Goal: Communication & Community: Connect with others

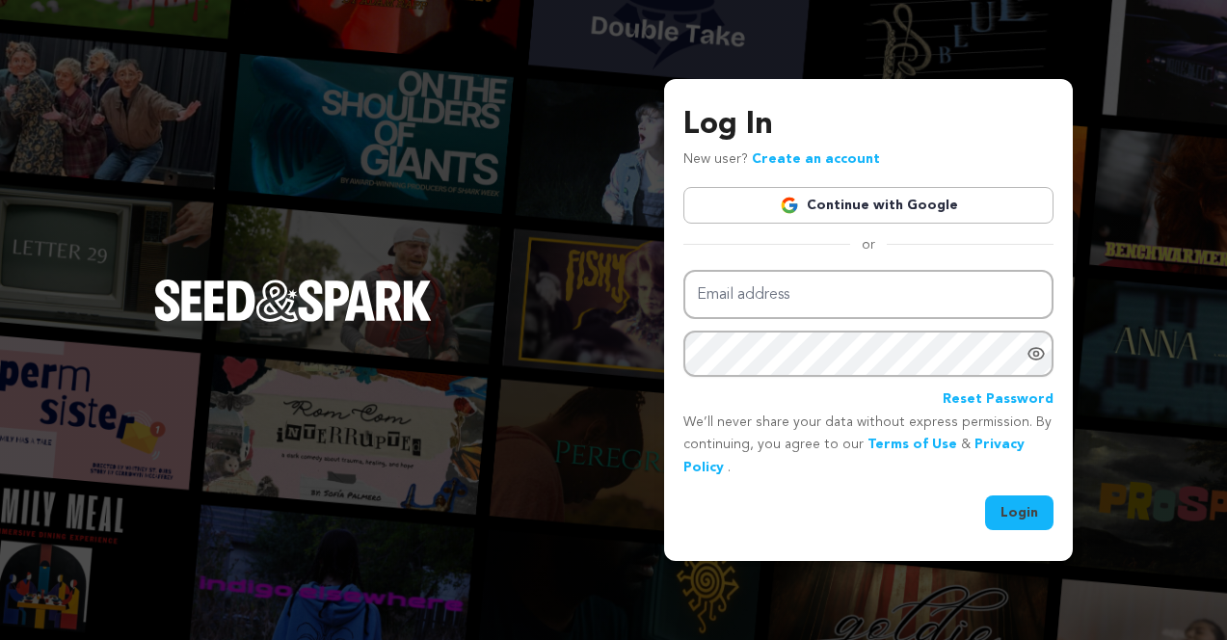
click at [795, 196] on link "Continue with Google" at bounding box center [869, 205] width 370 height 37
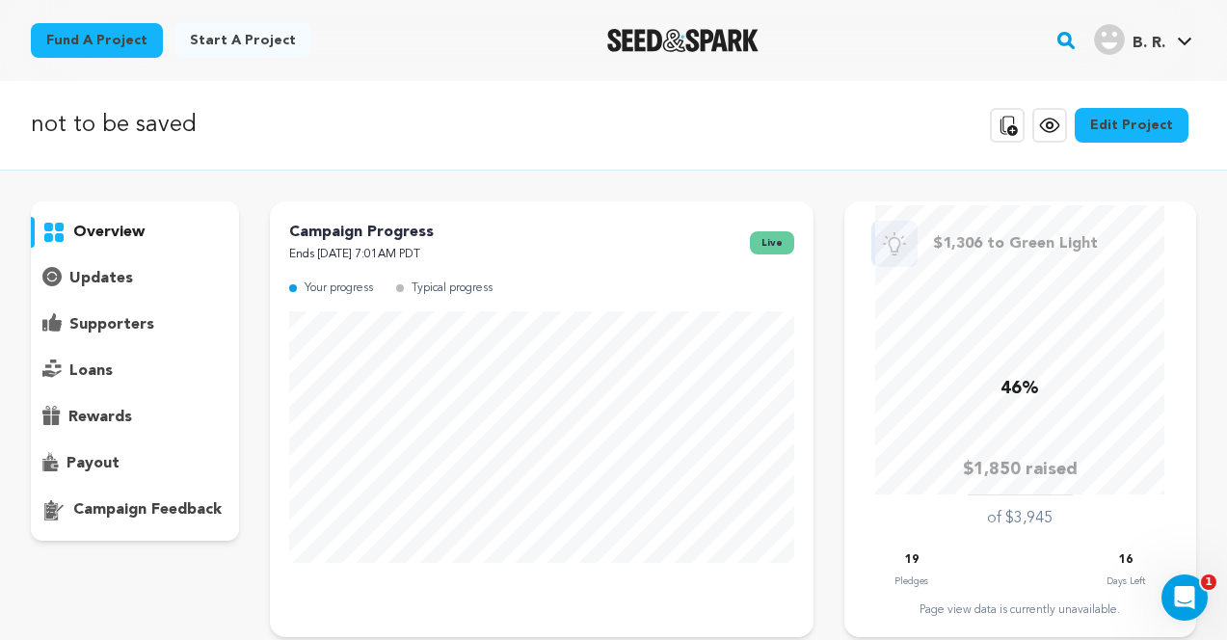
click at [209, 334] on div "supporters" at bounding box center [135, 325] width 208 height 31
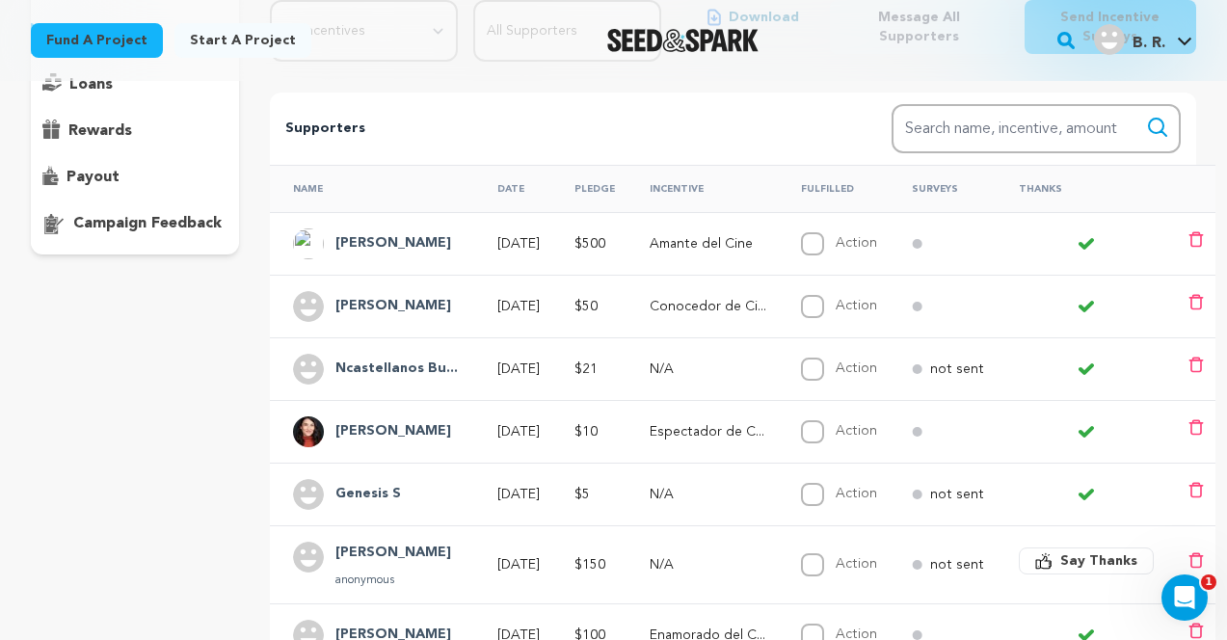
scroll to position [287, 0]
drag, startPoint x: 421, startPoint y: 430, endPoint x: 337, endPoint y: 431, distance: 83.9
click at [337, 431] on div "[PERSON_NAME]" at bounding box center [393, 431] width 139 height 31
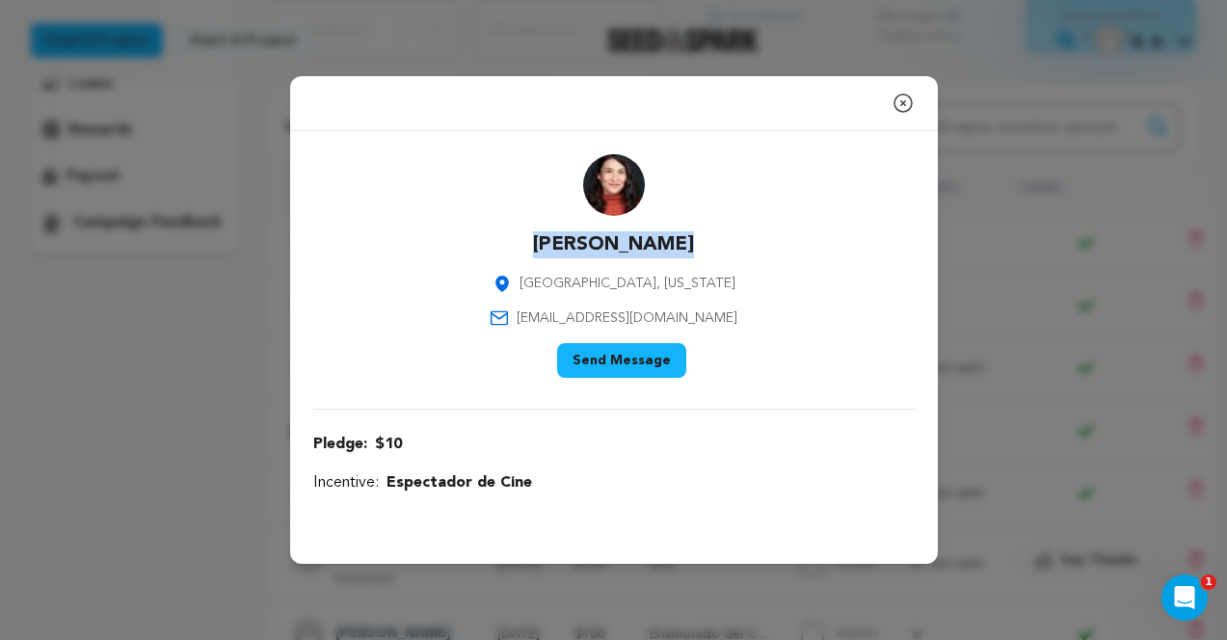
drag, startPoint x: 675, startPoint y: 244, endPoint x: 552, endPoint y: 246, distance: 122.5
click at [552, 246] on div "[PERSON_NAME] [GEOGRAPHIC_DATA], [US_STATE] [EMAIL_ADDRESS][DOMAIN_NAME] Say Th…" at bounding box center [614, 269] width 602 height 231
copy p "[PERSON_NAME]"
click at [902, 92] on icon "button" at bounding box center [903, 103] width 23 height 23
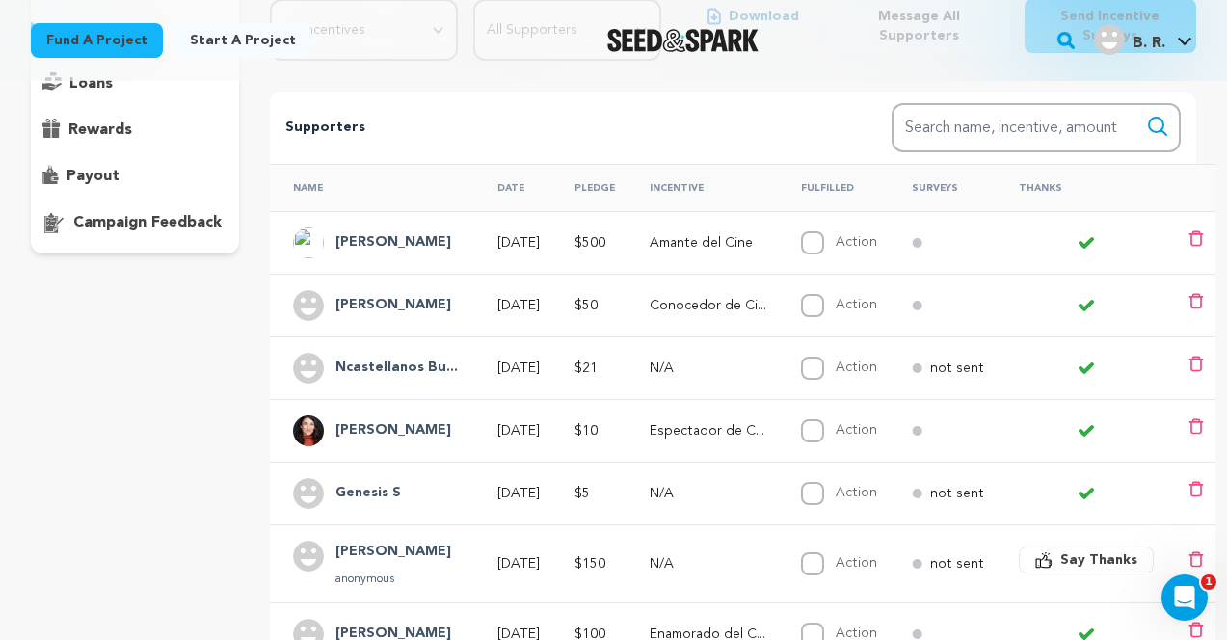
click at [408, 364] on h4 "Ncastellanos Bu..." at bounding box center [397, 368] width 122 height 23
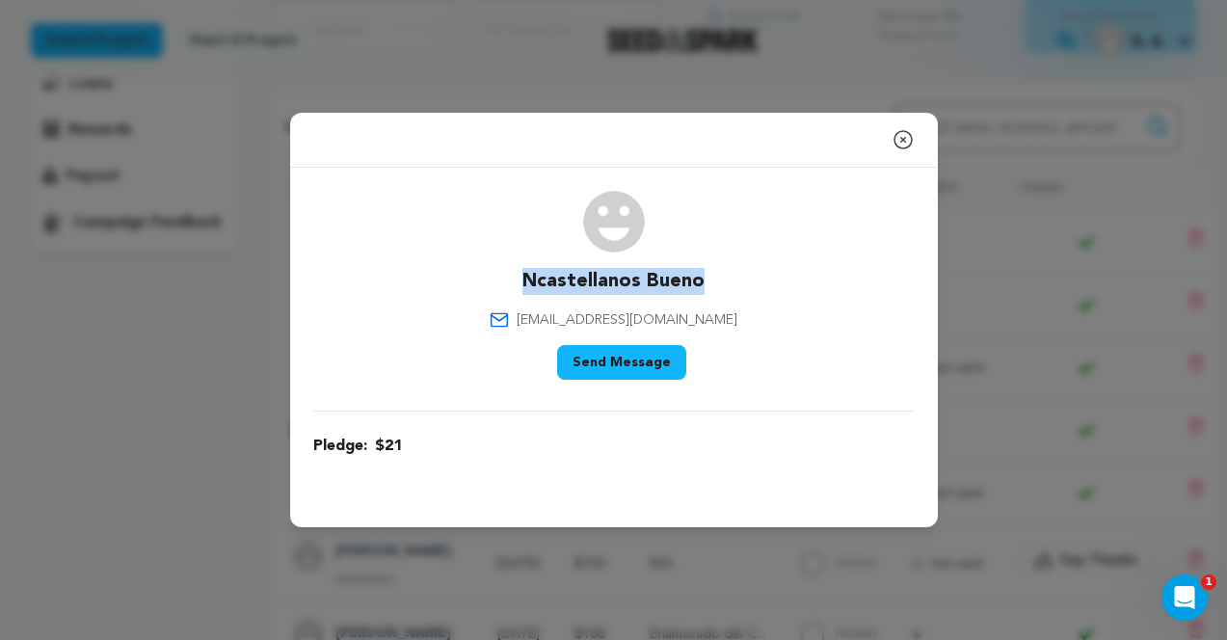
drag, startPoint x: 705, startPoint y: 281, endPoint x: 527, endPoint y: 293, distance: 177.9
click at [527, 293] on div "Ncastellanos Bueno [EMAIL_ADDRESS][DOMAIN_NAME] Say Thank You Send Message" at bounding box center [614, 289] width 602 height 197
copy p "Ncastellanos Bueno"
click at [902, 134] on icon "button" at bounding box center [903, 139] width 23 height 23
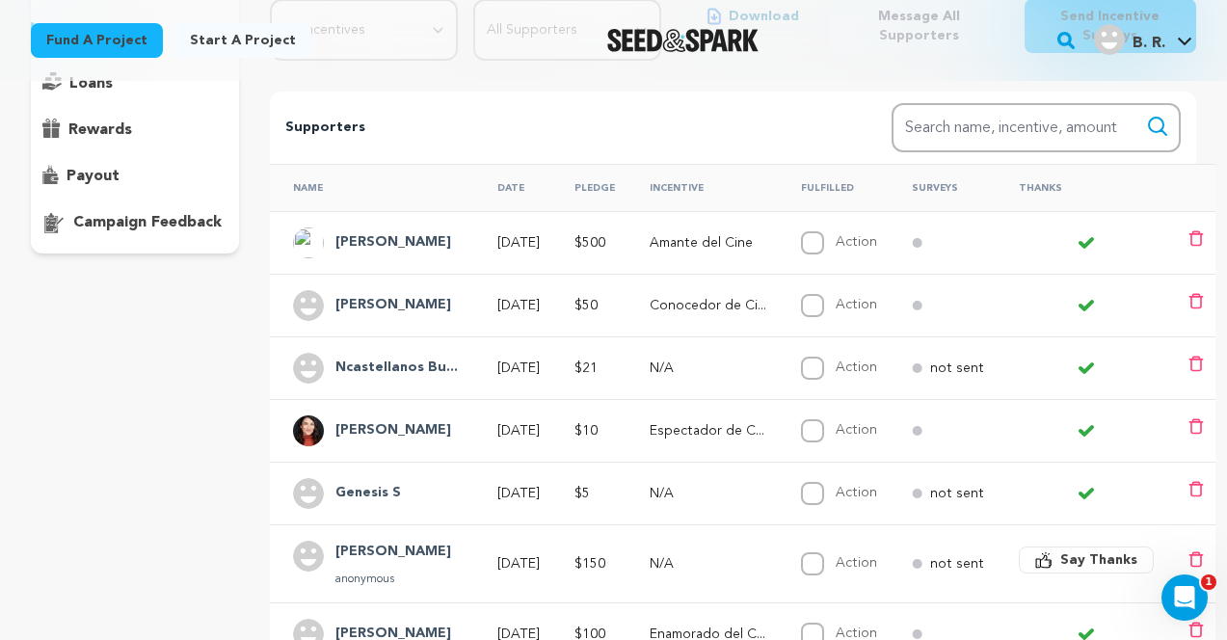
click at [393, 310] on h4 "[PERSON_NAME]" at bounding box center [394, 305] width 116 height 23
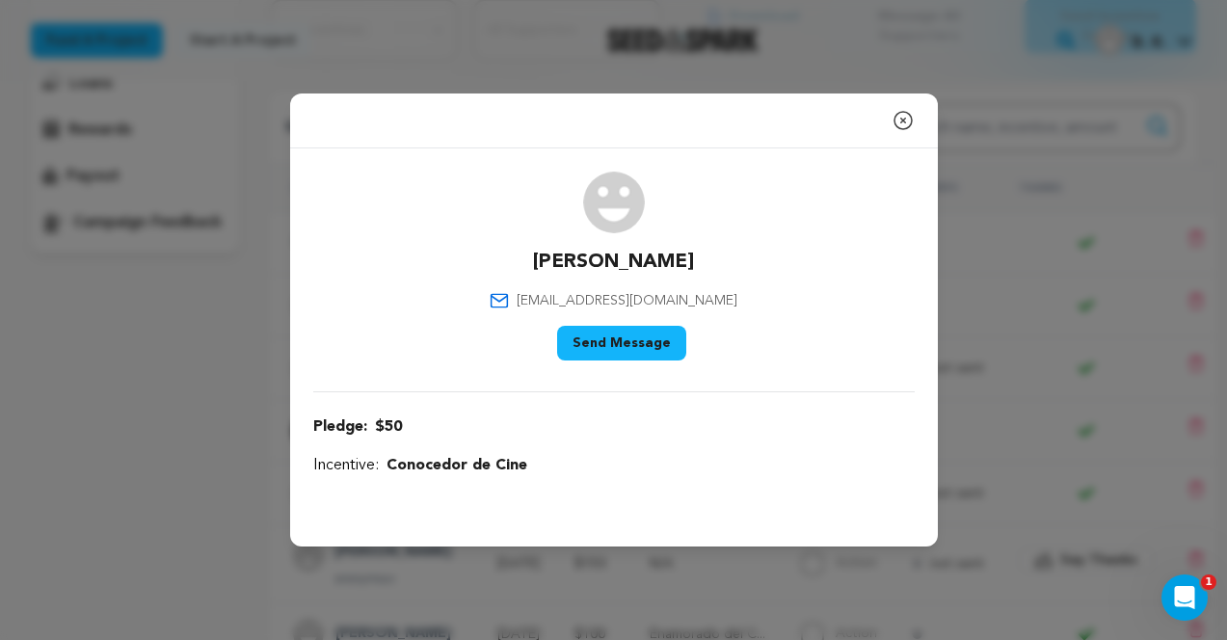
click at [580, 265] on p "[PERSON_NAME]" at bounding box center [613, 262] width 161 height 27
copy div "[PERSON_NAME]"
click at [903, 124] on icon "button" at bounding box center [903, 120] width 23 height 23
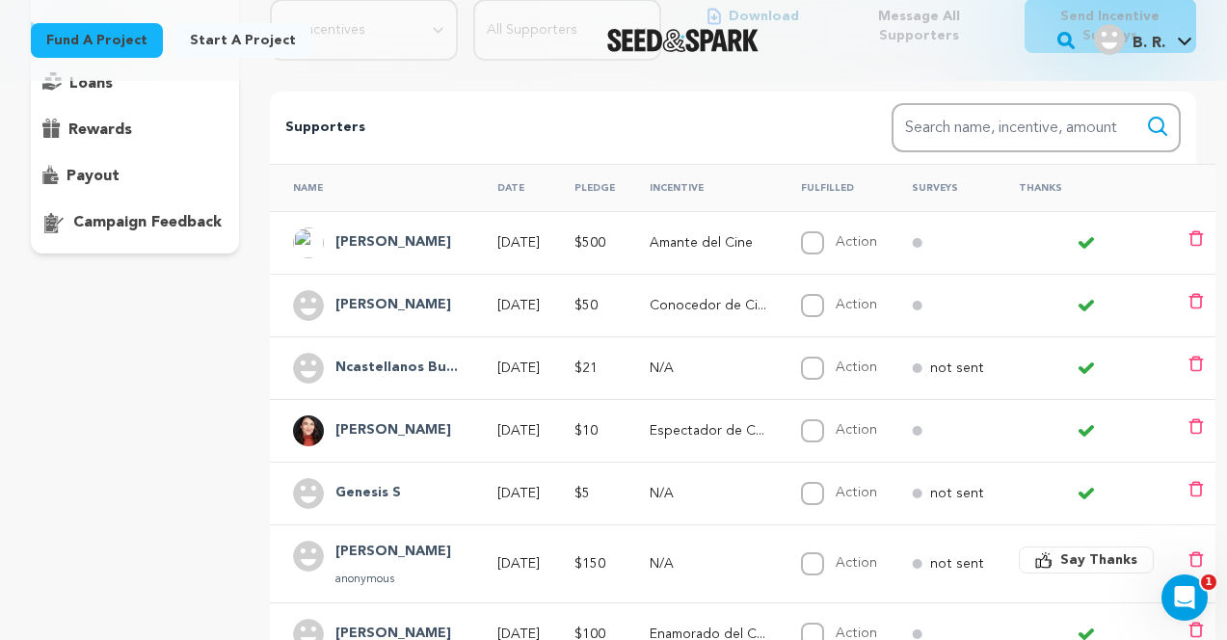
click at [442, 237] on h4 "[PERSON_NAME]" at bounding box center [394, 242] width 116 height 23
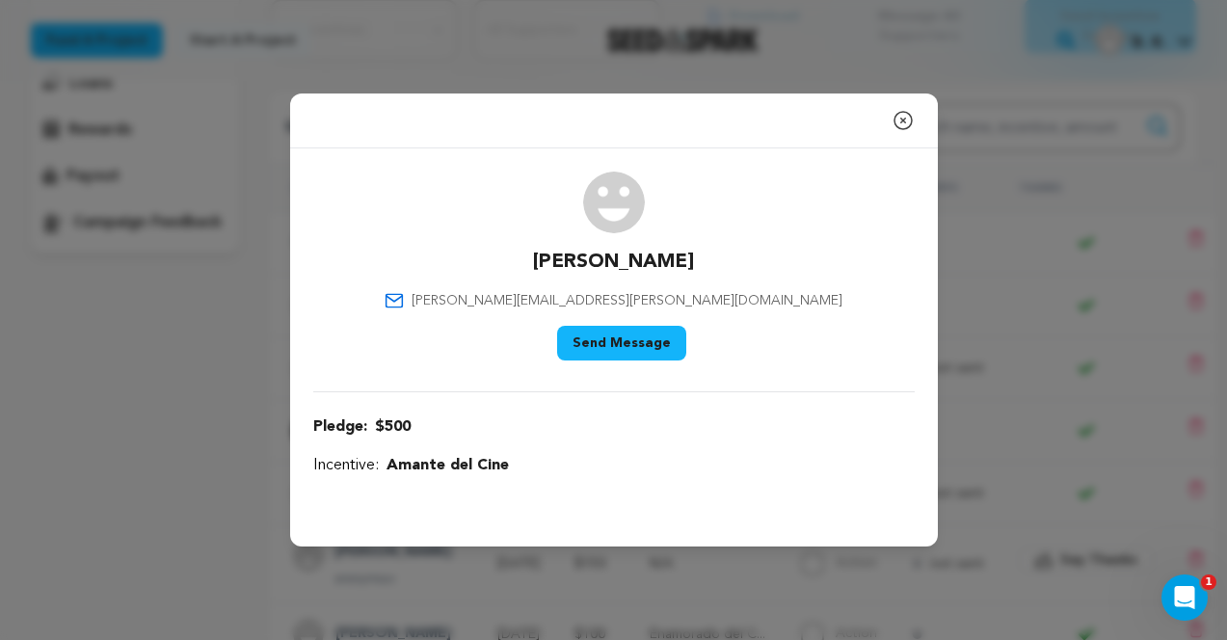
click at [647, 262] on p "[PERSON_NAME]" at bounding box center [613, 262] width 161 height 27
copy div "[PERSON_NAME]"
click at [908, 116] on icon "button" at bounding box center [903, 120] width 23 height 23
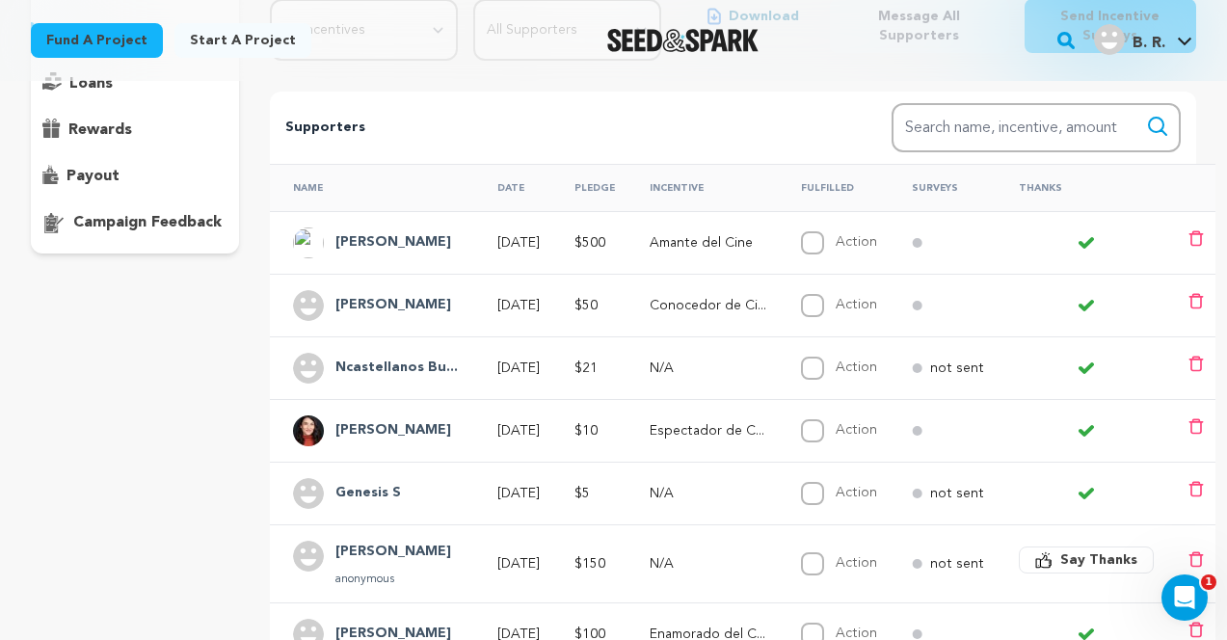
click at [435, 306] on div "[PERSON_NAME]" at bounding box center [393, 305] width 139 height 31
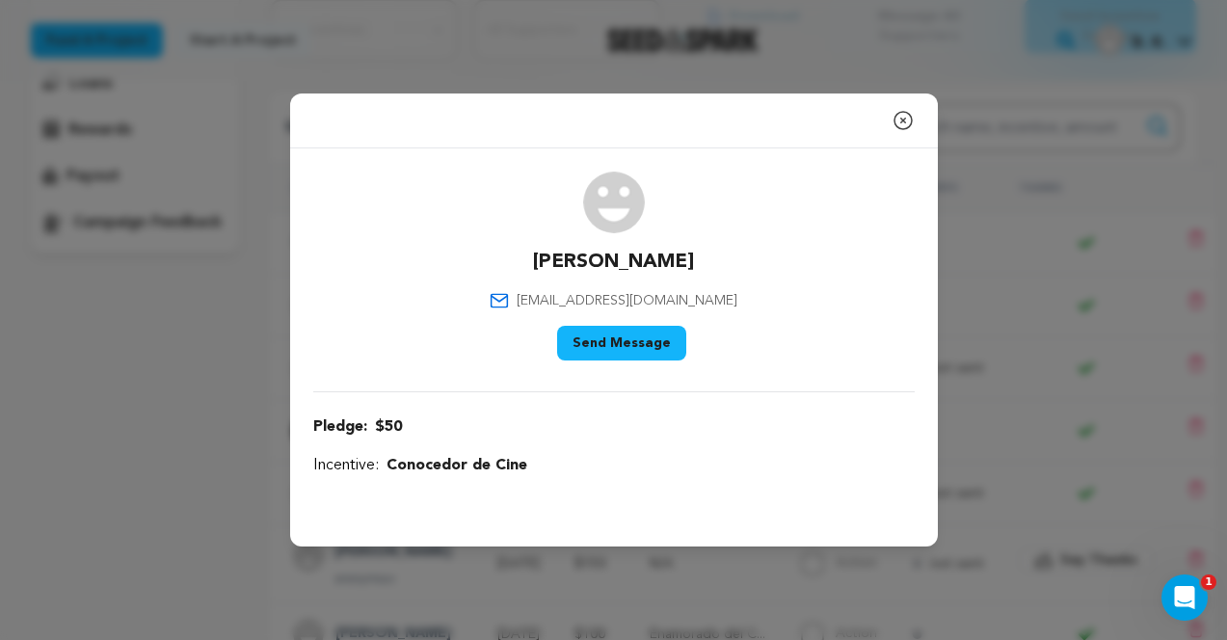
click at [592, 263] on p "[PERSON_NAME]" at bounding box center [613, 262] width 161 height 27
copy div "[PERSON_NAME]"
click at [900, 130] on icon "button" at bounding box center [903, 120] width 23 height 23
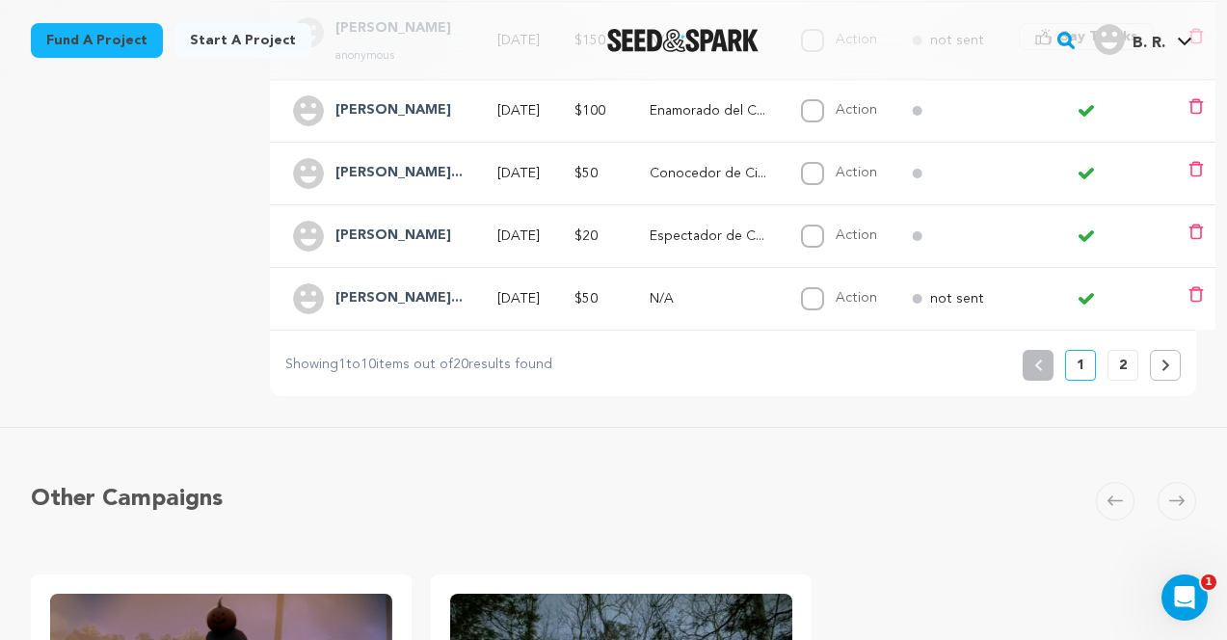
scroll to position [815, 0]
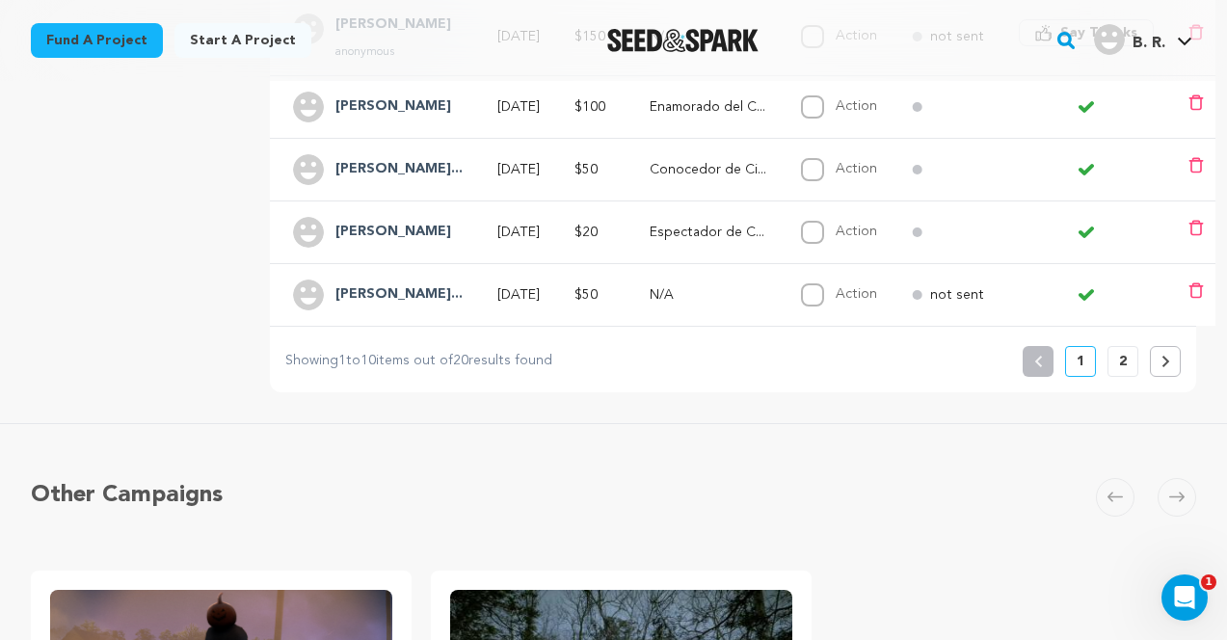
click at [1118, 357] on button "2" at bounding box center [1123, 361] width 31 height 31
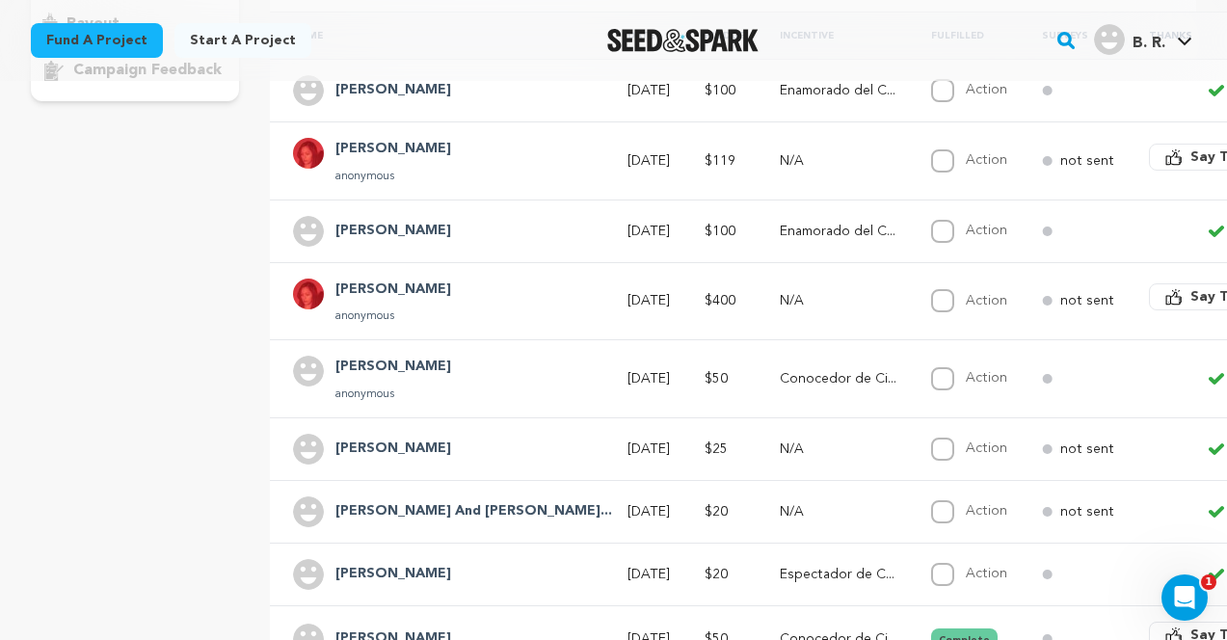
scroll to position [430, 0]
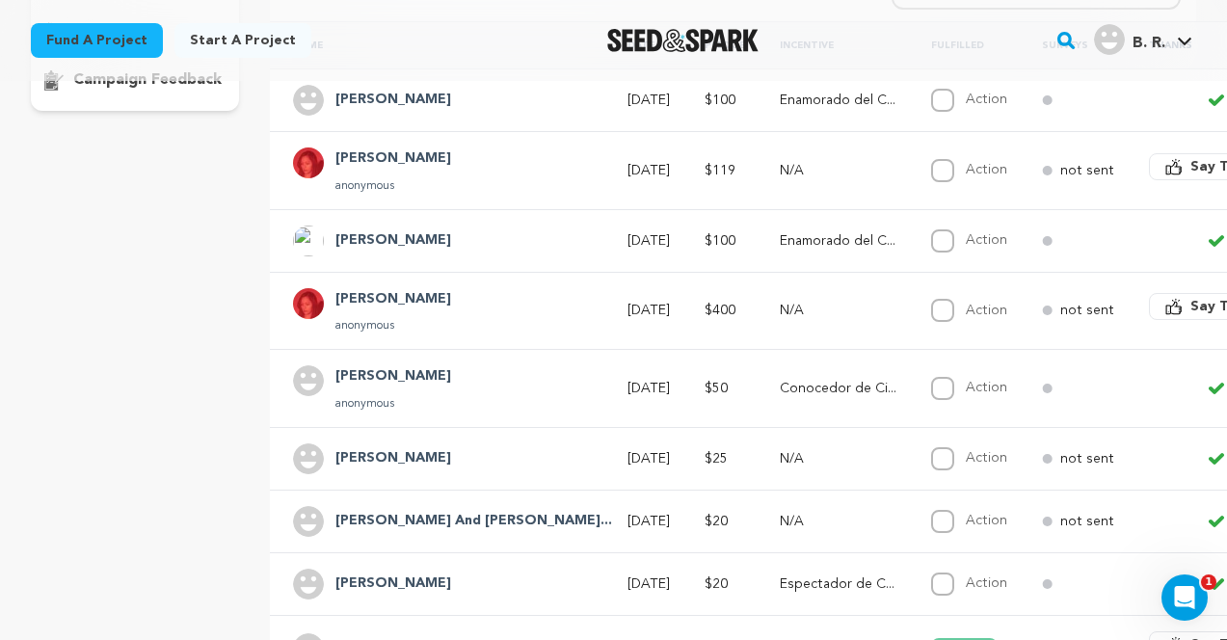
click at [372, 510] on h4 "[PERSON_NAME] And [PERSON_NAME]..." at bounding box center [474, 521] width 277 height 23
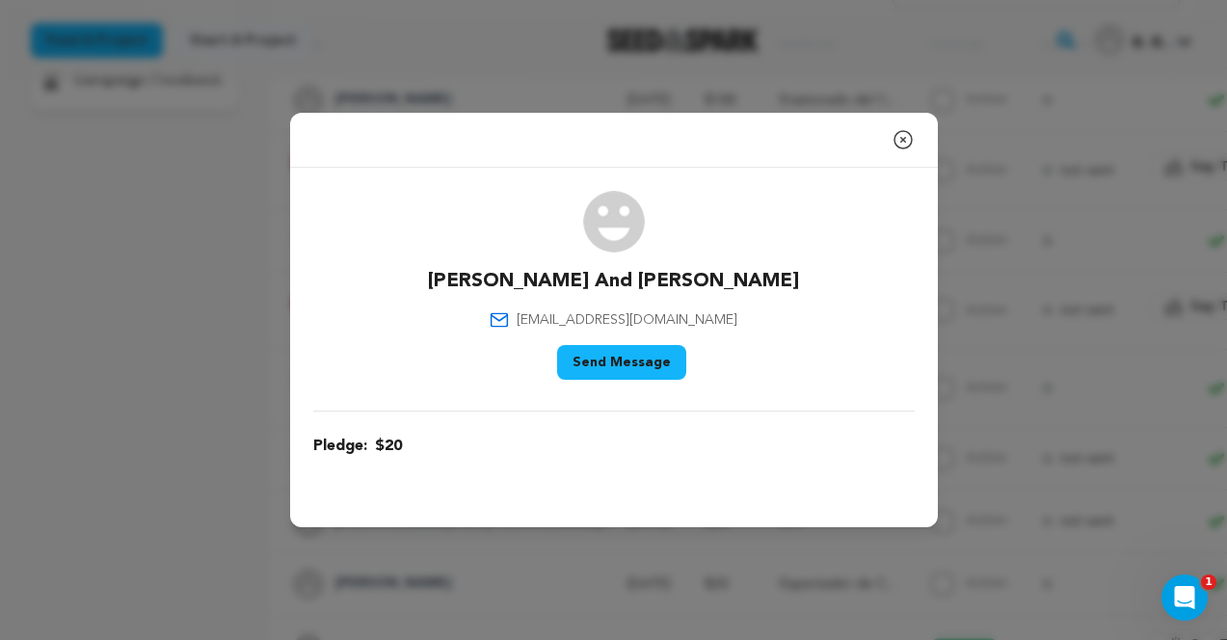
click at [200, 347] on div "Close modal [PERSON_NAME] And [PERSON_NAME] [EMAIL_ADDRESS][DOMAIN_NAME]" at bounding box center [613, 320] width 1227 height 640
click at [898, 137] on icon "button" at bounding box center [903, 139] width 23 height 23
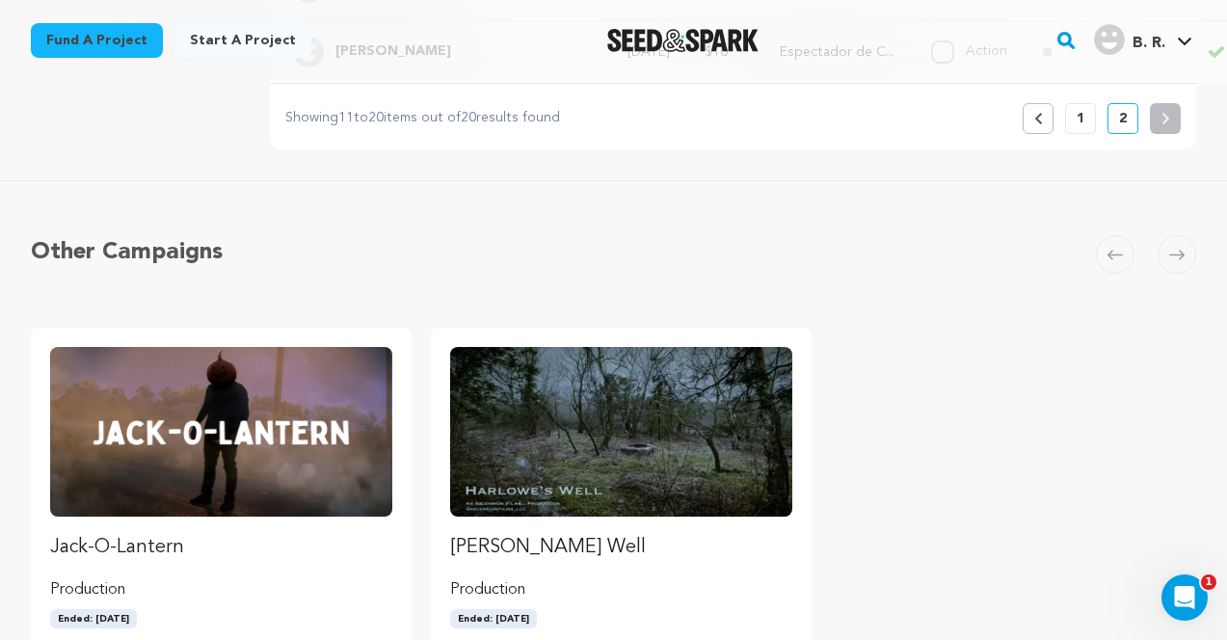
scroll to position [1092, 0]
click at [1077, 122] on p "1" at bounding box center [1081, 117] width 8 height 19
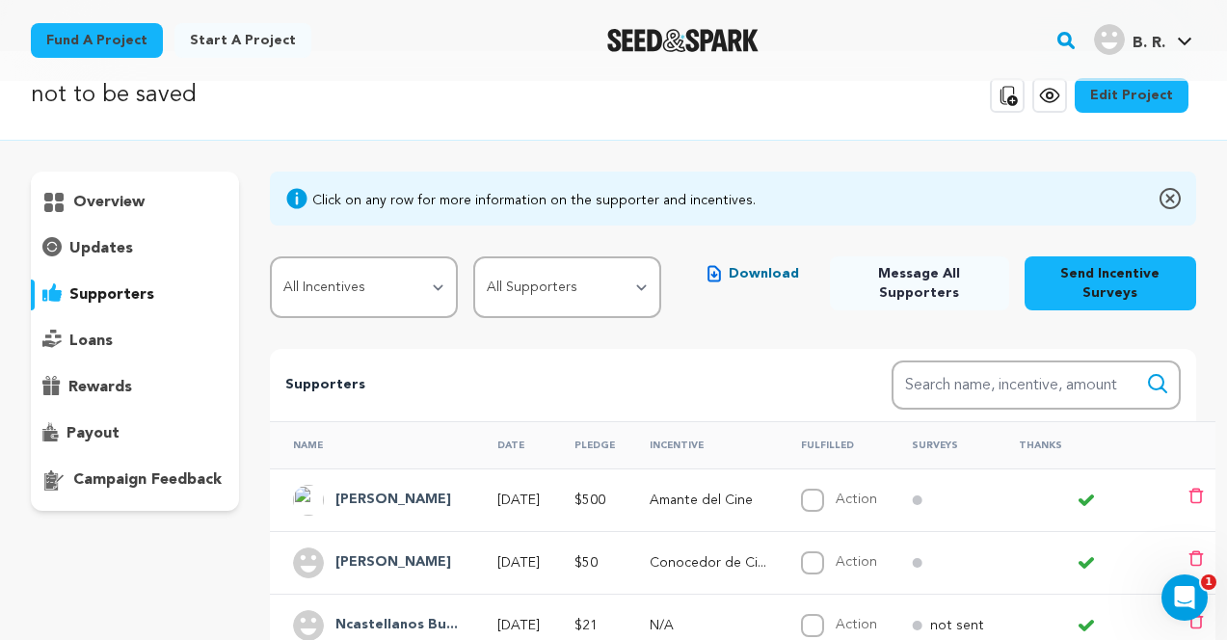
scroll to position [0, 0]
